Goal: Navigation & Orientation: Find specific page/section

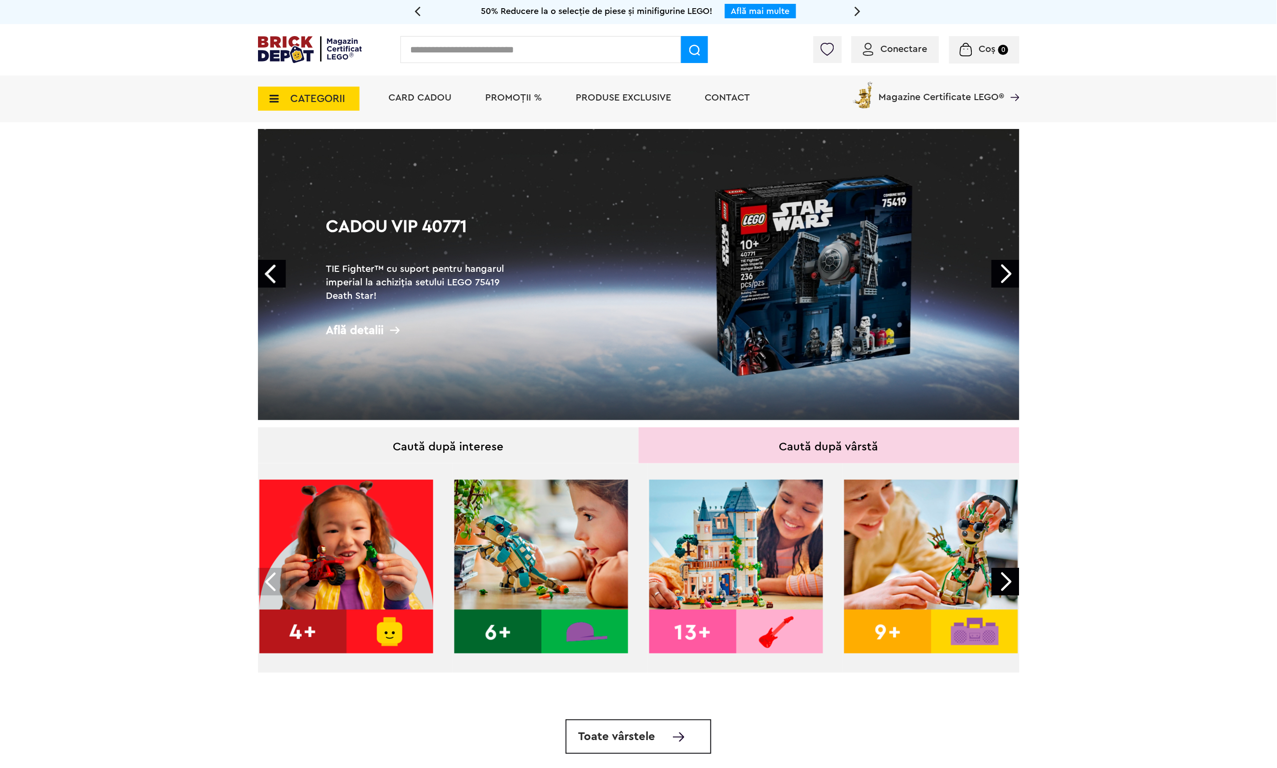
click at [495, 101] on span "PROMOȚII %" at bounding box center [514, 98] width 57 height 10
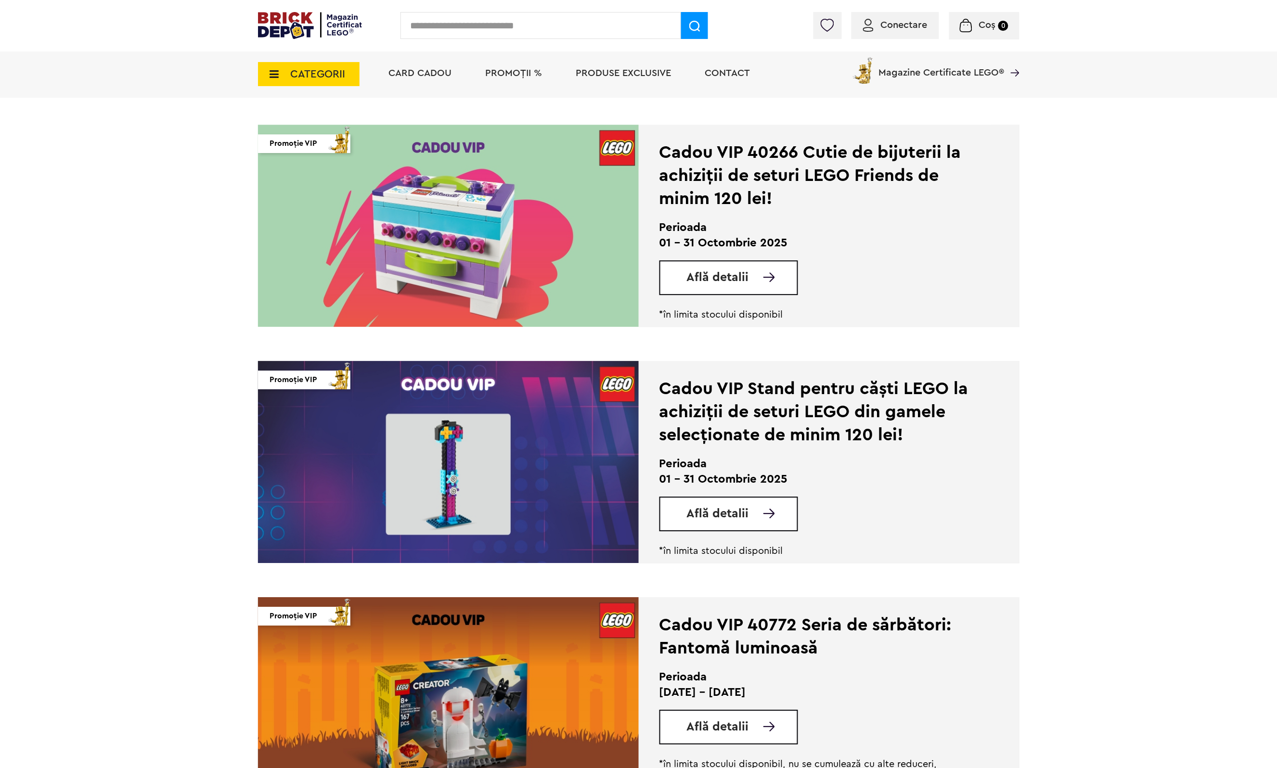
scroll to position [706, 0]
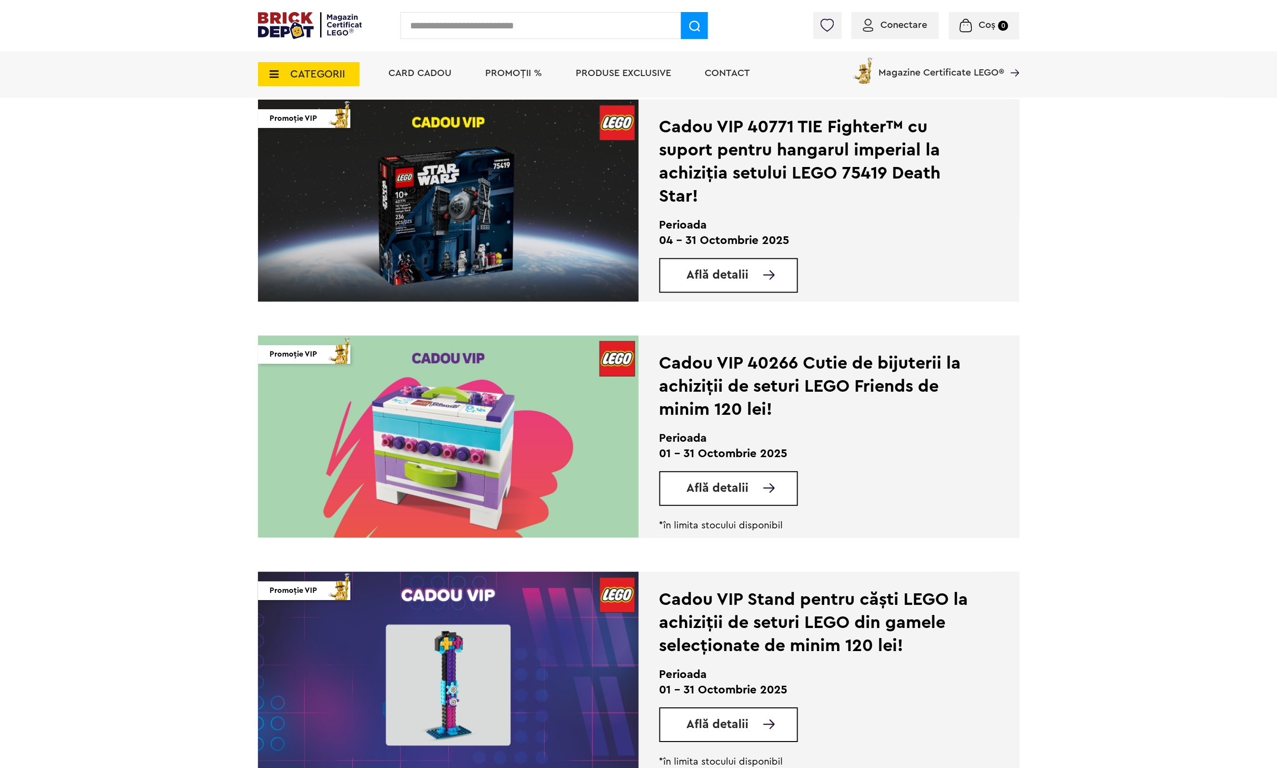
click at [319, 70] on span "CATEGORII" at bounding box center [318, 74] width 55 height 11
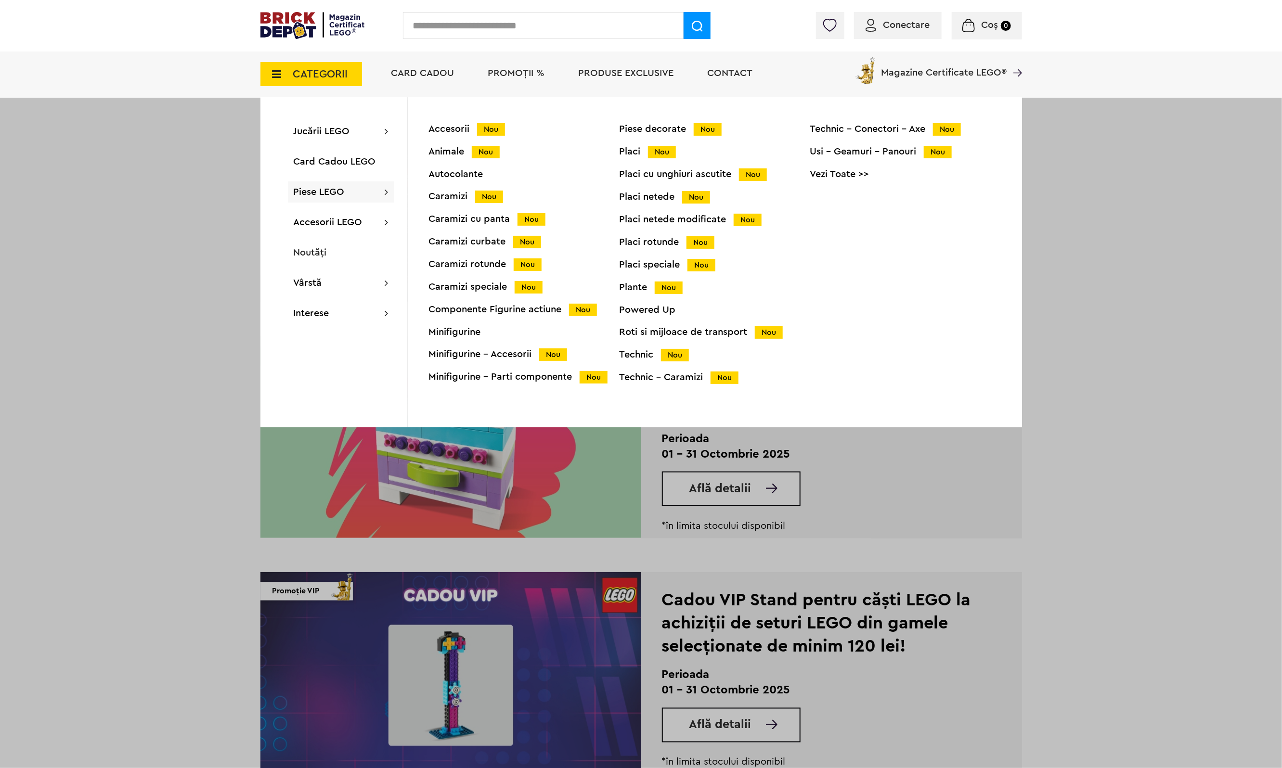
click at [442, 150] on div "Animale Nou" at bounding box center [524, 152] width 191 height 10
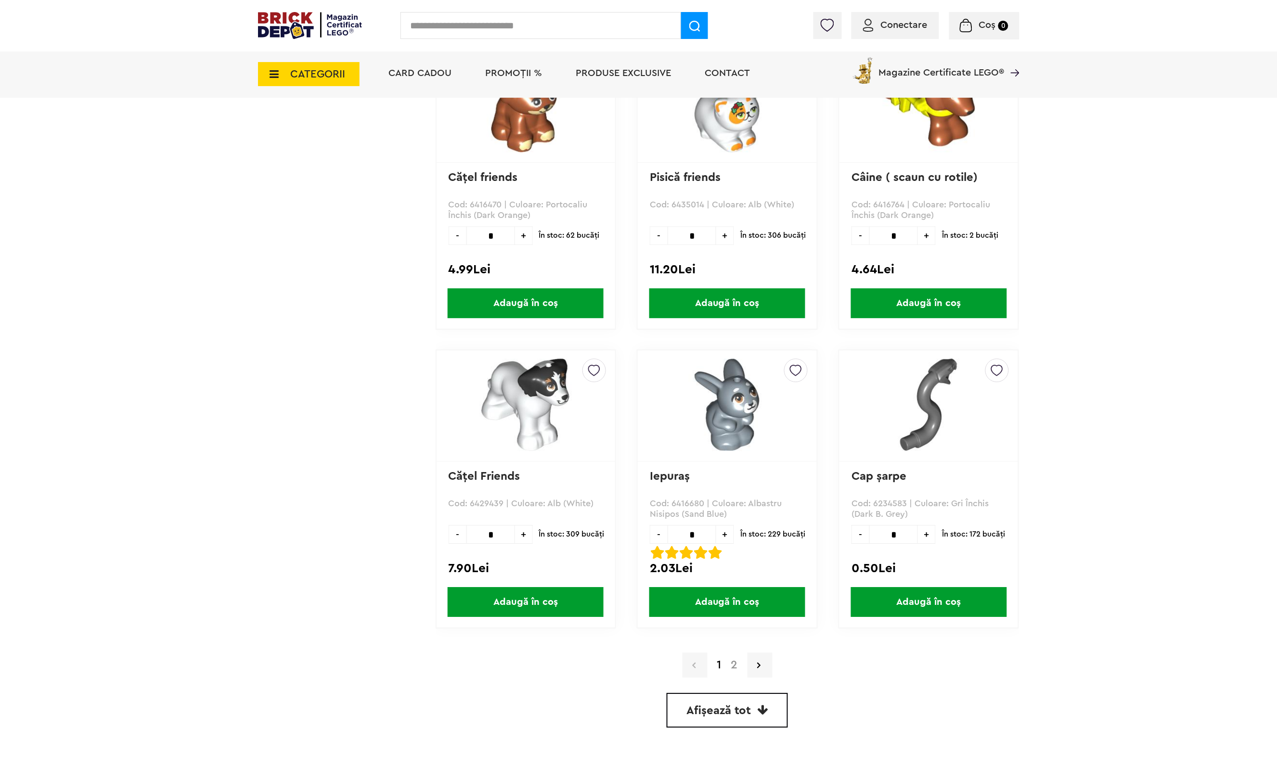
scroll to position [2695, 0]
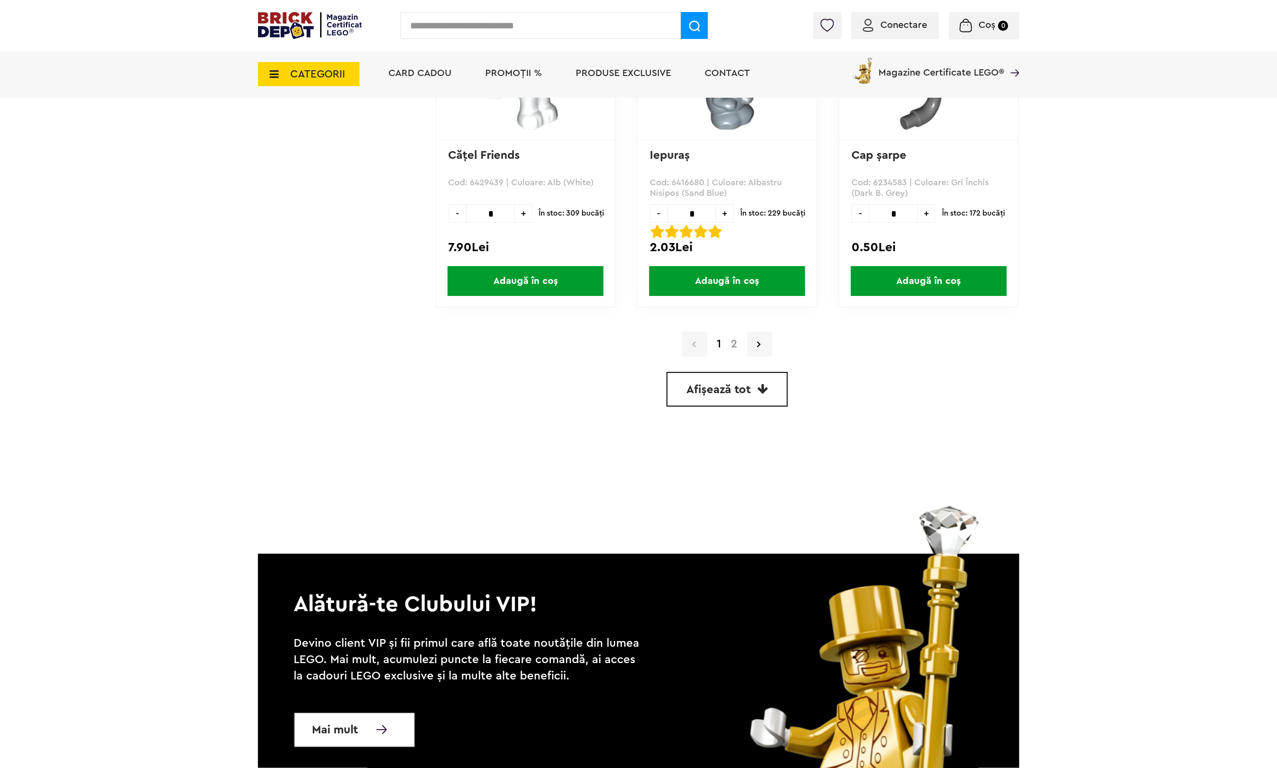
click at [732, 340] on link "2" at bounding box center [734, 344] width 16 height 12
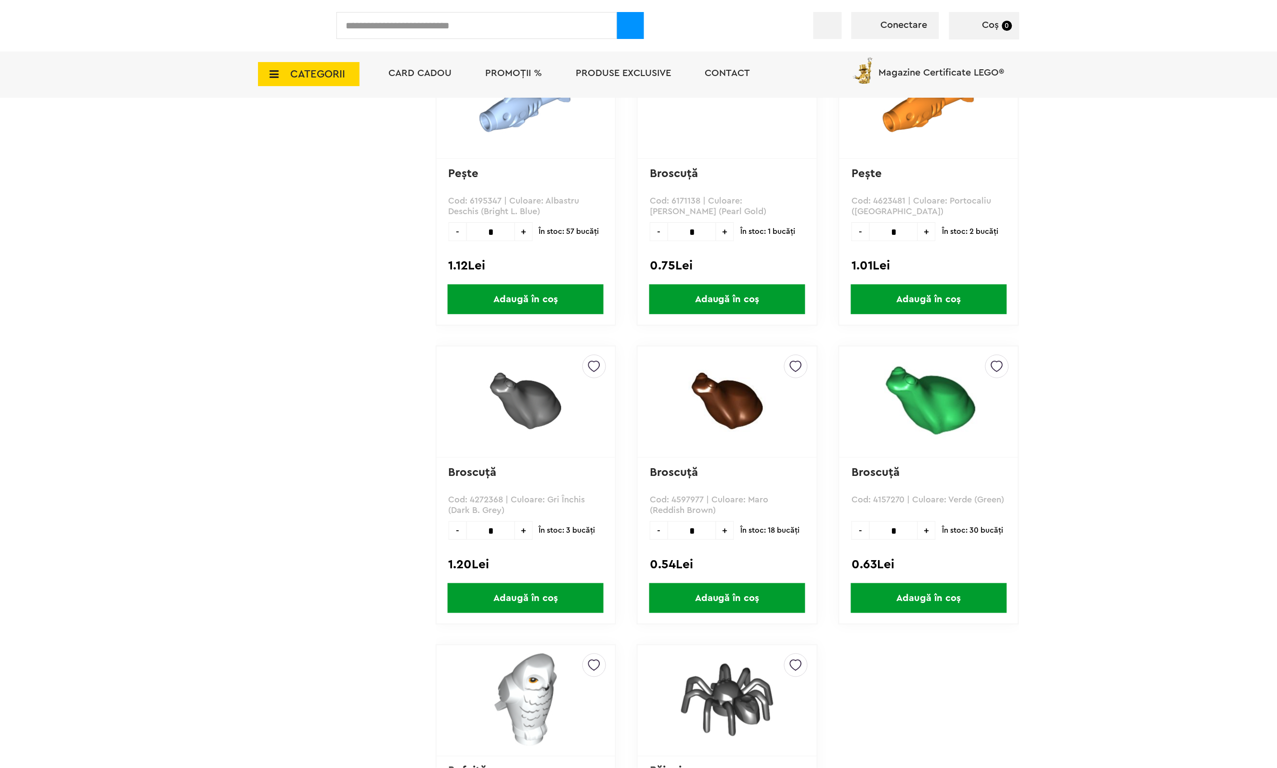
scroll to position [2246, 0]
